Goal: Navigation & Orientation: Understand site structure

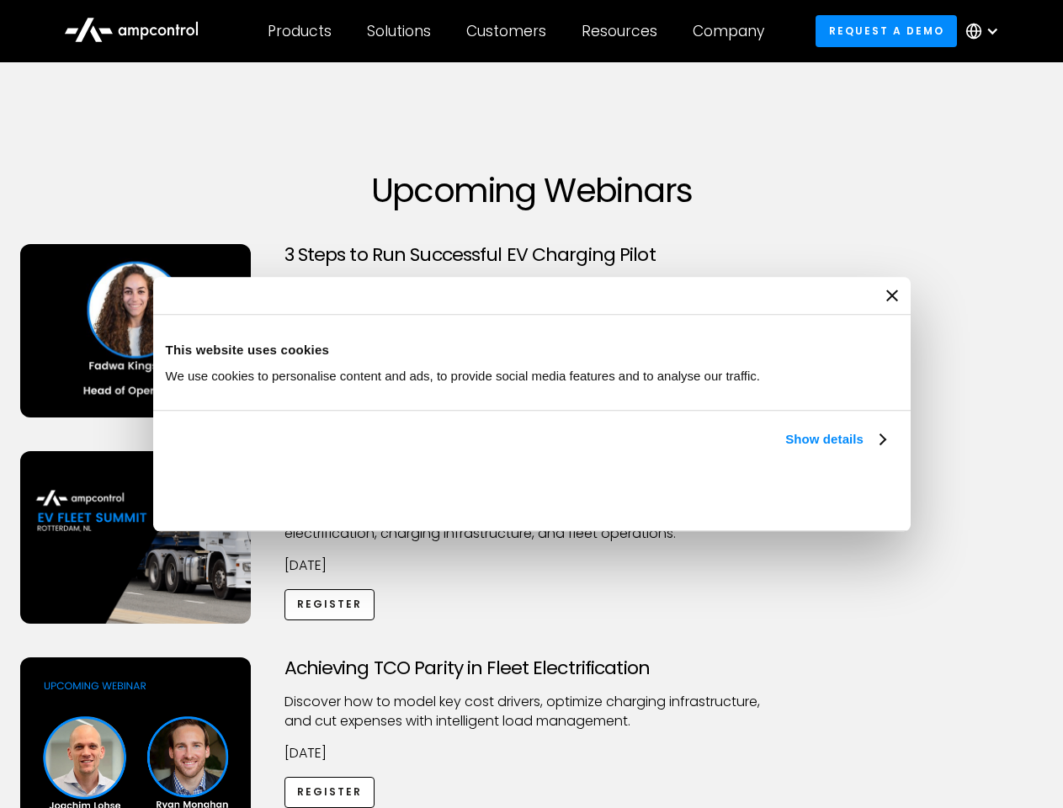
click at [785, 449] on link "Show details" at bounding box center [834, 439] width 99 height 20
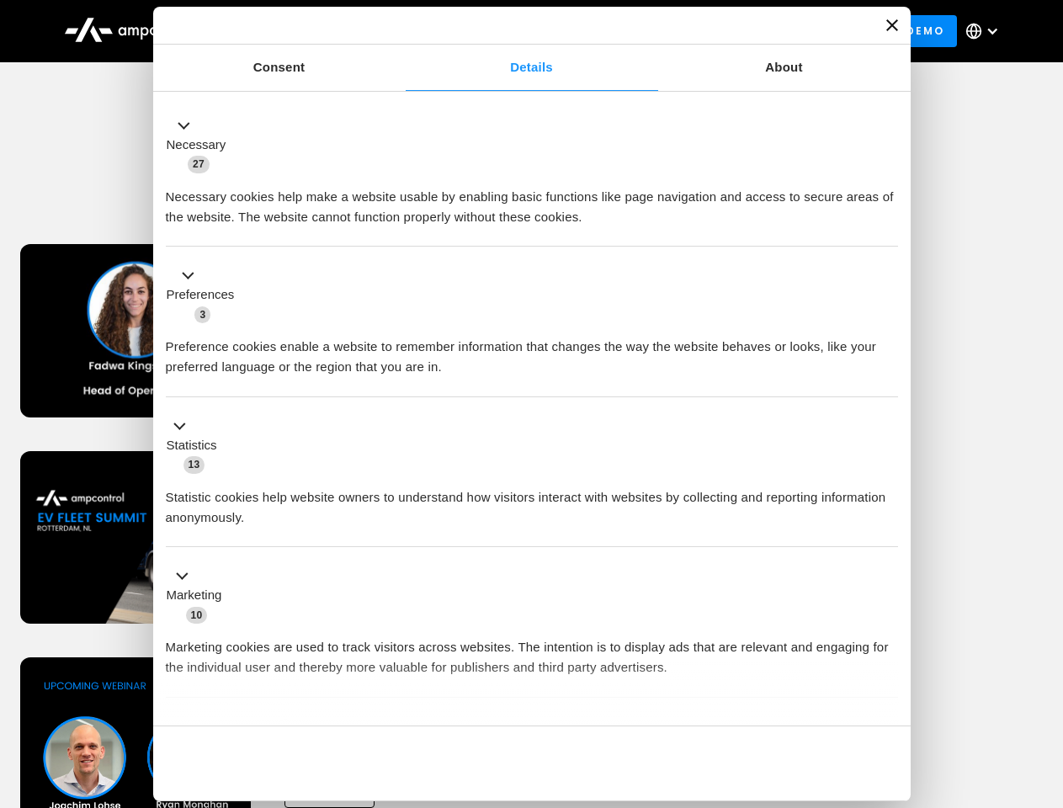
click at [887, 227] on div "Necessary cookies help make a website usable by enabling basic functions like p…" at bounding box center [532, 200] width 732 height 53
click at [1045, 678] on div "Achieving TCO Parity in Fleet Electrification Discover how to model key cost dr…" at bounding box center [531, 789] width 1057 height 264
click at [518, 31] on div "Customers" at bounding box center [506, 31] width 80 height 19
click at [299, 31] on div "Products" at bounding box center [300, 31] width 64 height 19
click at [400, 31] on div "Solutions" at bounding box center [399, 31] width 64 height 19
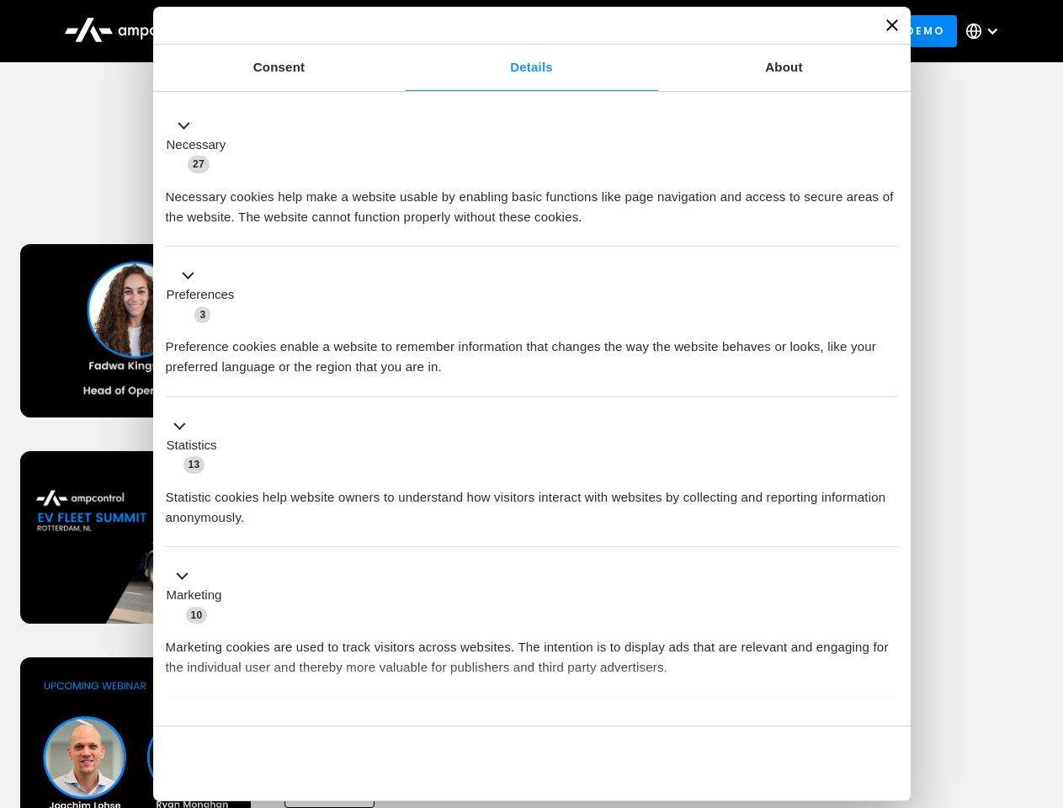
click at [509, 31] on div "Customers" at bounding box center [506, 31] width 80 height 19
click at [623, 31] on div "Resources" at bounding box center [620, 31] width 76 height 19
click at [734, 31] on div "Company" at bounding box center [729, 31] width 72 height 19
click at [986, 31] on div at bounding box center [992, 30] width 13 height 13
